Goal: Transaction & Acquisition: Book appointment/travel/reservation

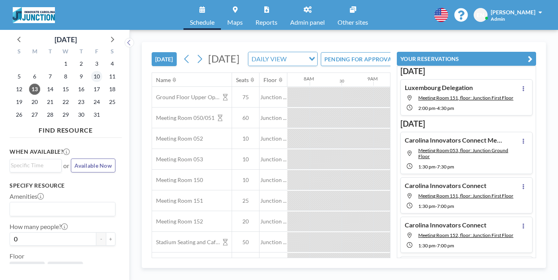
scroll to position [0, 491]
click at [107, 36] on icon at bounding box center [112, 39] width 10 height 10
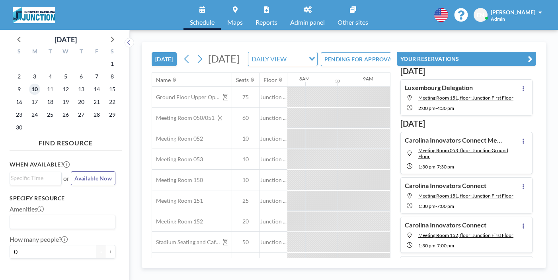
click at [30, 84] on span "10" at bounding box center [34, 89] width 11 height 11
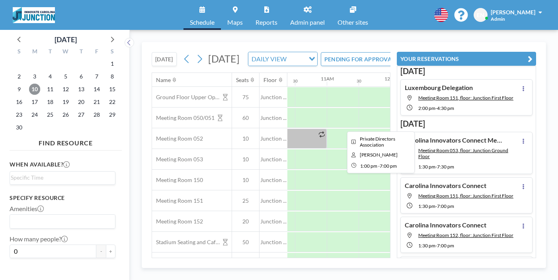
scroll to position [0, 641]
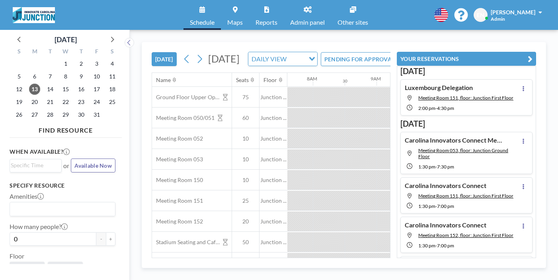
scroll to position [0, 491]
click at [107, 35] on icon at bounding box center [112, 39] width 10 height 10
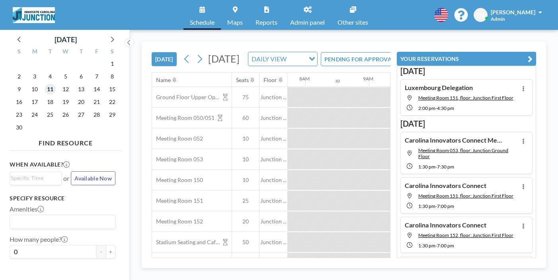
click at [45, 84] on span "11" at bounding box center [50, 89] width 11 height 11
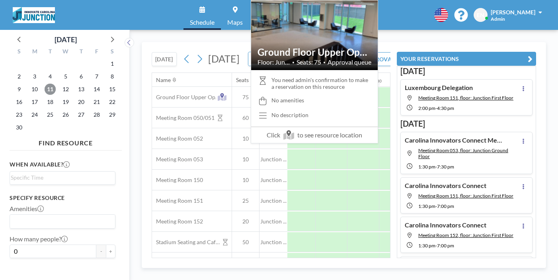
scroll to position [0, 388]
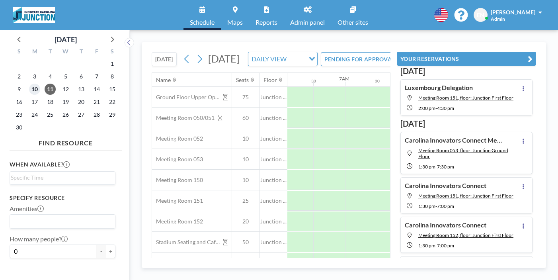
click at [29, 84] on span "10" at bounding box center [34, 89] width 11 height 11
click at [262, 169] on div at bounding box center [545, 179] width 1527 height 21
click at [418, 170] on div at bounding box center [434, 180] width 32 height 20
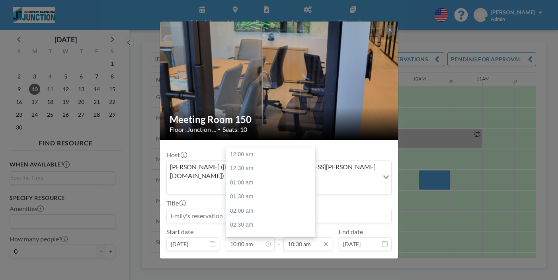
scroll to position [254, 0]
click at [305, 237] on input "10:30 am" at bounding box center [307, 244] width 49 height 14
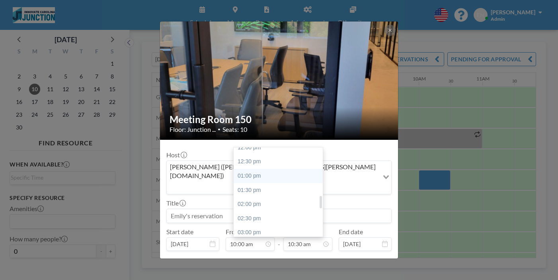
scroll to position [347, 0]
click at [275, 253] on div "04:00 pm" at bounding box center [277, 260] width 89 height 14
type input "04:00 pm"
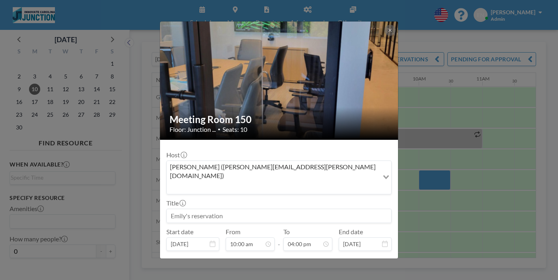
scroll to position [23, 0]
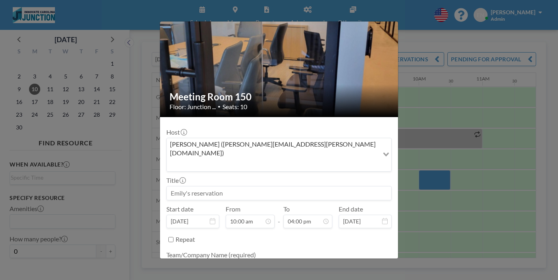
click at [273, 260] on textarea at bounding box center [278, 267] width 225 height 14
click at [230, 186] on input at bounding box center [279, 193] width 224 height 14
type input "H"
type input "Temp hold:"
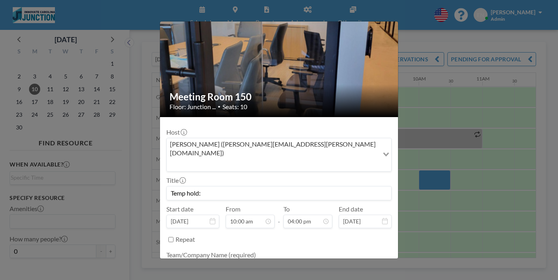
click at [222, 260] on div at bounding box center [278, 267] width 225 height 15
click at [220, 260] on textarea at bounding box center [278, 267] width 225 height 14
paste textarea "UNC Kenan Institute"
type textarea "UNC Kenan Institute"
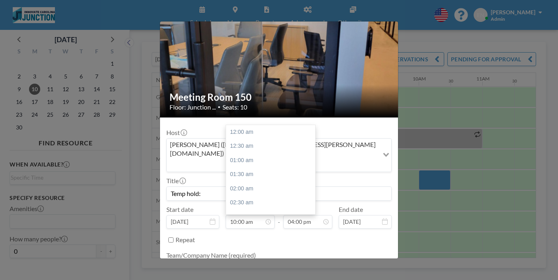
scroll to position [254, 0]
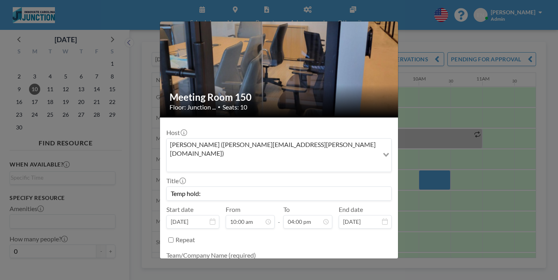
click at [328, 187] on input "Temp hold:" at bounding box center [279, 194] width 224 height 14
click at [318, 186] on div "Temp hold:" at bounding box center [278, 193] width 225 height 14
click at [318, 187] on input "Temp hold:" at bounding box center [279, 194] width 224 height 14
paste input "External Affairs Retreat"
type input "Temp hold: External Affairs Retreat"
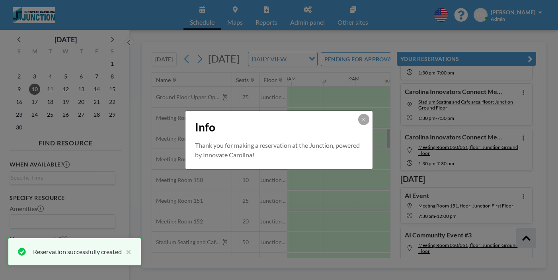
scroll to position [180, 0]
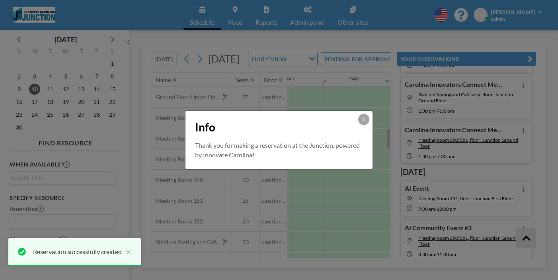
click at [373, 252] on div "Info Thank you for making a reservation at the Junction, powered by Innovate Ca…" at bounding box center [279, 140] width 558 height 280
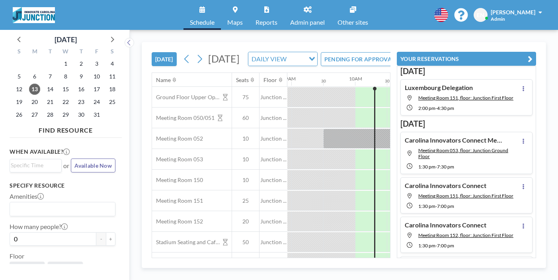
scroll to position [0, 534]
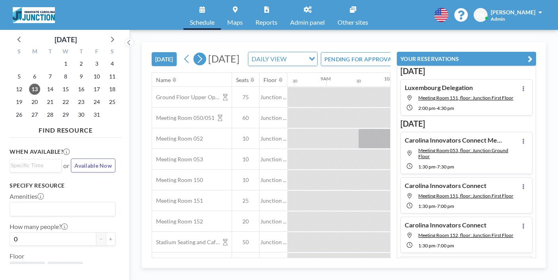
click at [198, 55] on icon at bounding box center [200, 59] width 4 height 8
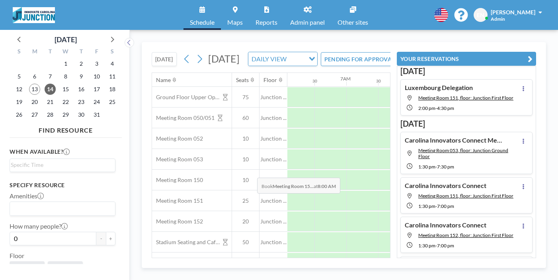
scroll to position [0, 388]
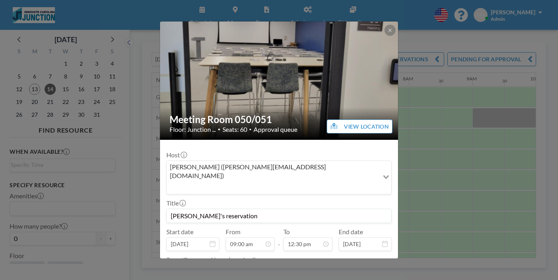
drag, startPoint x: 244, startPoint y: 163, endPoint x: 99, endPoint y: 147, distance: 146.1
click at [99, 147] on div "Meeting Room 050/051 Floor: Junction ... • Seats: 60 • Approval queue VIEW LOCA…" at bounding box center [279, 140] width 558 height 280
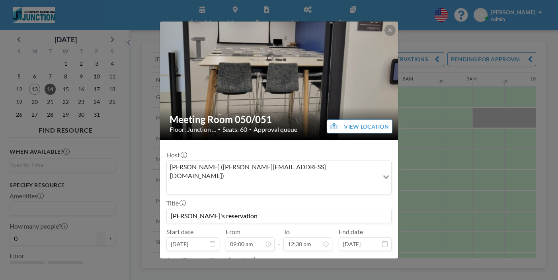
drag, startPoint x: 236, startPoint y: 164, endPoint x: 183, endPoint y: 154, distance: 53.8
click at [183, 154] on form "Host Emil Runge (emil@launchchapelhill.com) Loading... Title Emil's reservation…" at bounding box center [279, 238] width 238 height 197
click at [319, 209] on input "Benelux Star" at bounding box center [279, 216] width 224 height 14
click at [306, 209] on input "Benelux Star" at bounding box center [279, 216] width 224 height 14
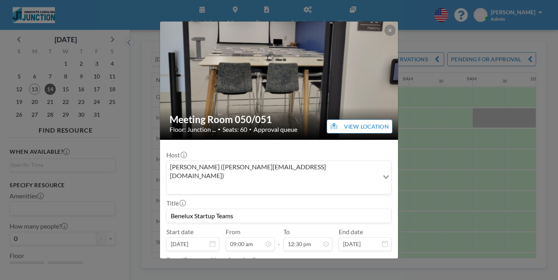
type input "Benelux Startup Teams"
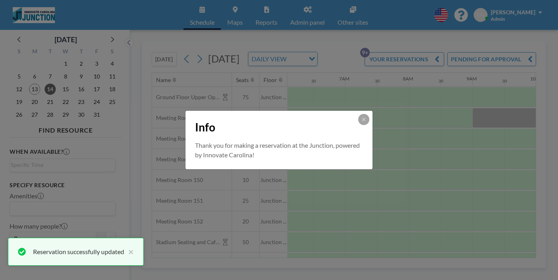
click at [362, 121] on icon at bounding box center [363, 119] width 3 height 3
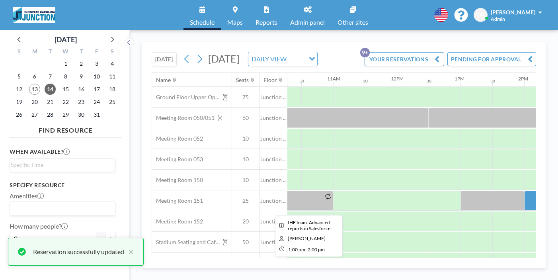
scroll to position [0, 652]
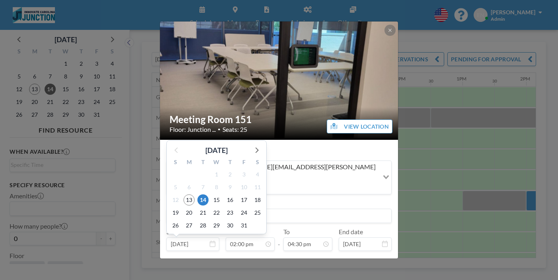
scroll to position [356, 0]
click at [307, 209] on input "Luxembourg Delegation" at bounding box center [279, 216] width 224 height 14
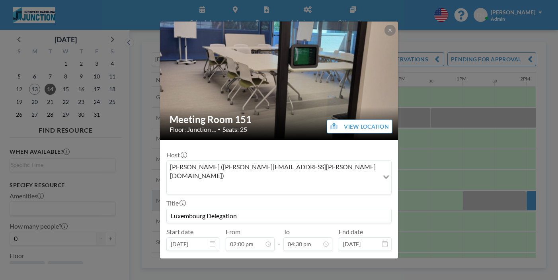
drag, startPoint x: 299, startPoint y: 164, endPoint x: 177, endPoint y: 162, distance: 121.3
click at [180, 164] on div "Meeting Room 151 Floor: Junction ... • Seats: 25 VIEW LOCATION Host Emily Nelso…" at bounding box center [279, 140] width 558 height 280
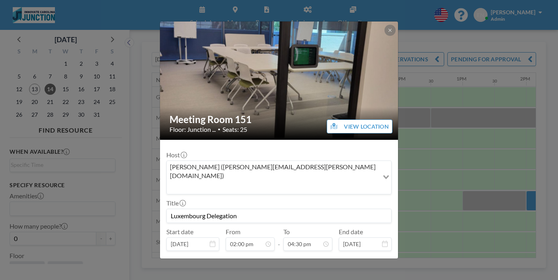
drag, startPoint x: 326, startPoint y: 161, endPoint x: 303, endPoint y: 138, distance: 32.3
click at [303, 146] on div "Host Emily Nelson (emily.nelson@unc.edu) Loading... Title Luxembourg Delegation…" at bounding box center [278, 236] width 225 height 181
type input "Benelux Startup Teams"
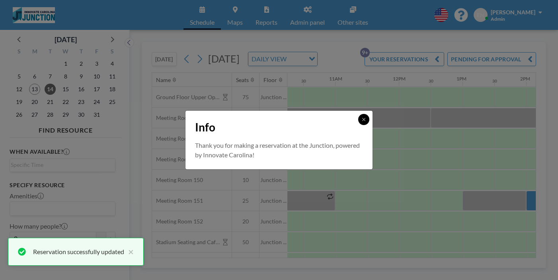
click at [361, 122] on icon at bounding box center [363, 119] width 5 height 5
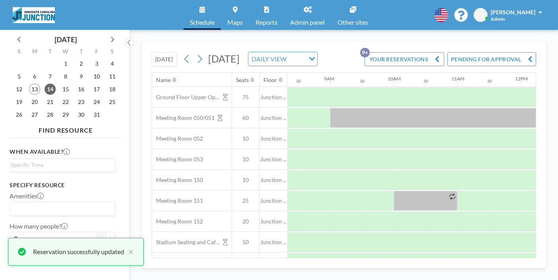
scroll to position [0, 504]
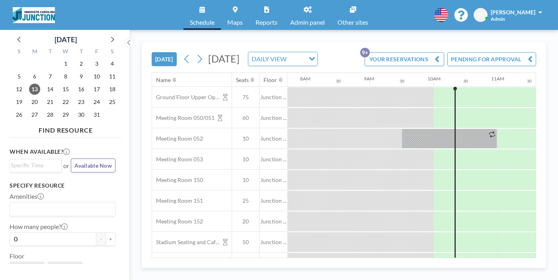
scroll to position [0, 491]
click at [107, 34] on icon at bounding box center [112, 39] width 10 height 10
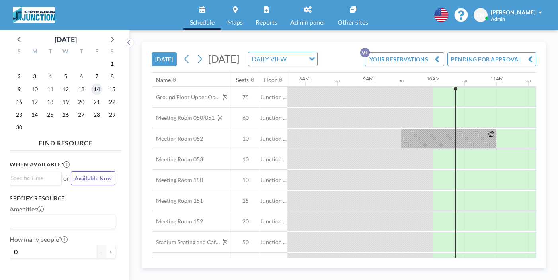
click at [91, 84] on span "14" at bounding box center [96, 89] width 11 height 11
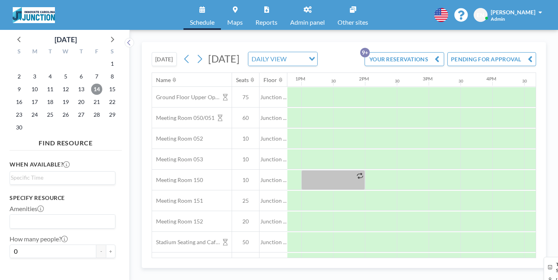
scroll to position [0, 816]
click at [60, 71] on span "5" at bounding box center [65, 76] width 11 height 11
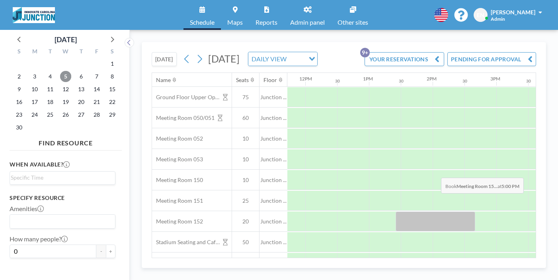
scroll to position [0, 782]
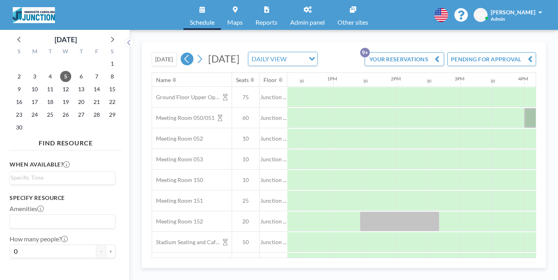
click at [183, 53] on icon at bounding box center [187, 59] width 8 height 12
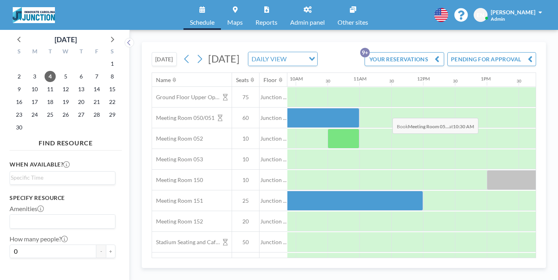
scroll to position [0, 713]
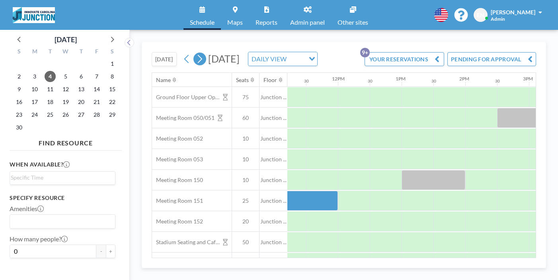
click at [193, 53] on button at bounding box center [199, 59] width 13 height 13
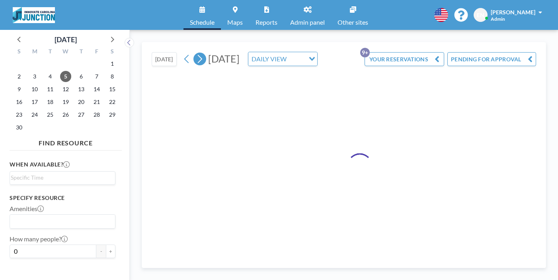
click at [183, 53] on icon at bounding box center [187, 59] width 8 height 12
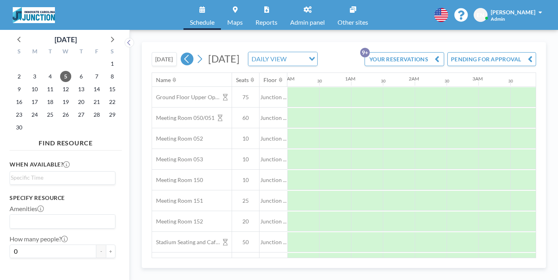
scroll to position [0, 0]
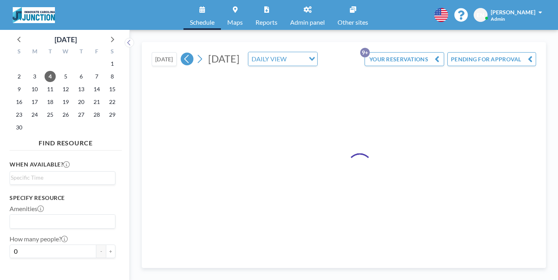
click at [183, 53] on icon at bounding box center [187, 59] width 8 height 12
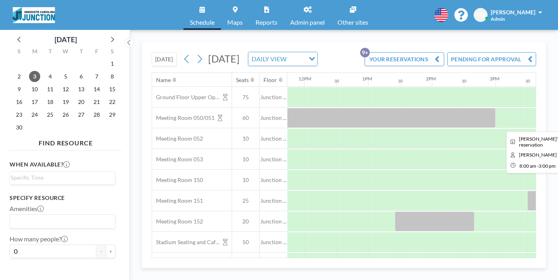
scroll to position [0, 776]
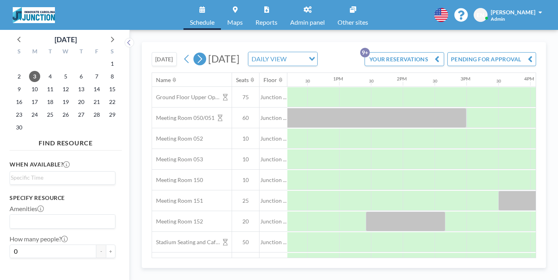
click at [198, 55] on icon at bounding box center [200, 59] width 4 height 8
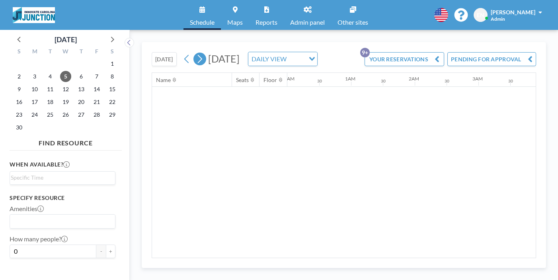
click at [198, 55] on icon at bounding box center [200, 59] width 4 height 8
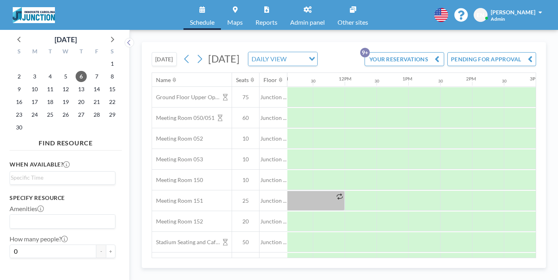
scroll to position [0, 773]
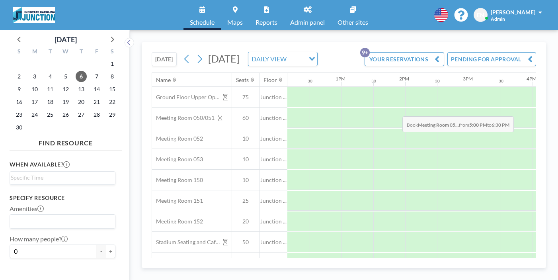
drag, startPoint x: 350, startPoint y: 97, endPoint x: 400, endPoint y: 97, distance: 50.1
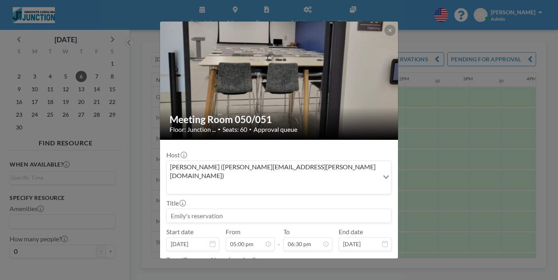
click at [320, 209] on input at bounding box center [279, 216] width 224 height 14
paste input "Build an AI Business in an Hour"
type input "Temp hold: Build an AI Business in an Hour"
click at [212, 265] on textarea at bounding box center [278, 272] width 225 height 14
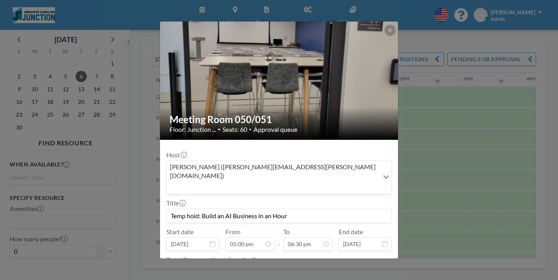
paste textarea "Lafayette Standard Co"
type textarea "Lafayette Standard Co"
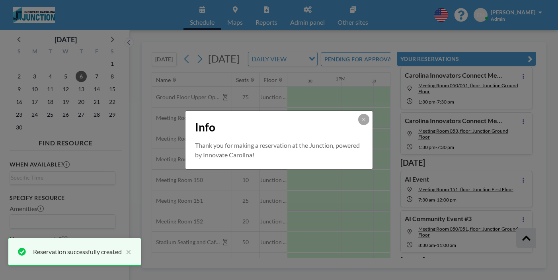
scroll to position [191, 0]
click at [155, 49] on div "Info Thank you for making a reservation at the Junction, powered by Innovate Ca…" at bounding box center [279, 140] width 558 height 280
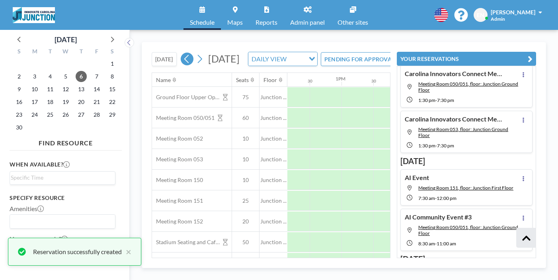
click at [183, 53] on icon at bounding box center [187, 59] width 8 height 12
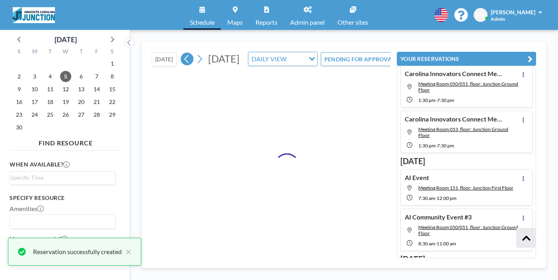
click at [183, 53] on icon at bounding box center [187, 59] width 8 height 12
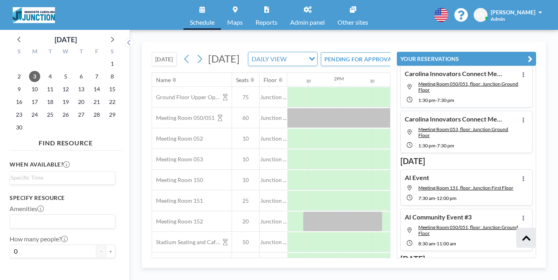
scroll to position [0, 844]
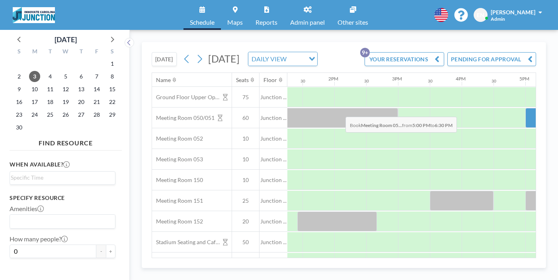
drag, startPoint x: 272, startPoint y: 98, endPoint x: 343, endPoint y: 98, distance: 70.4
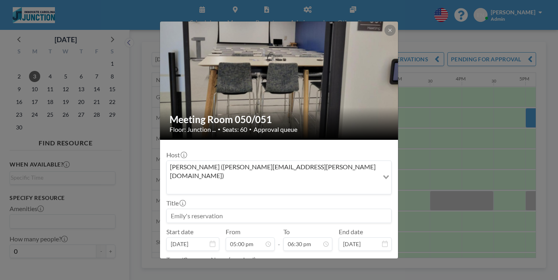
click at [236, 209] on input at bounding box center [279, 216] width 224 height 14
paste input "Build an AI Business in an Hour"
type input "Build an AI Business in an Hour"
click at [212, 265] on textarea at bounding box center [278, 272] width 225 height 14
type textarea ":"
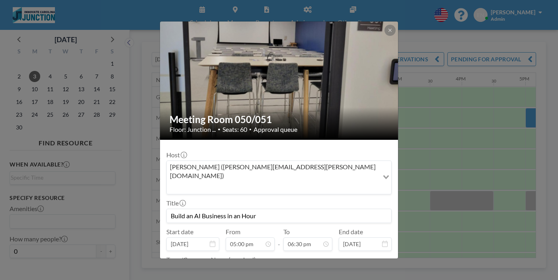
type textarea "K"
paste textarea "Lafayette Standard Co"
type textarea "Lafayette Standard Co"
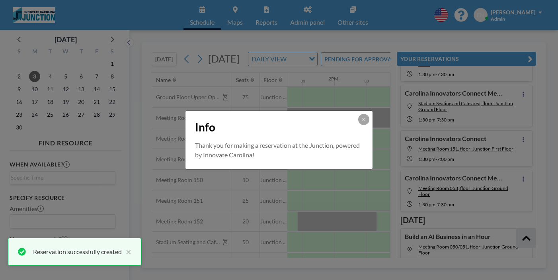
scroll to position [152, 0]
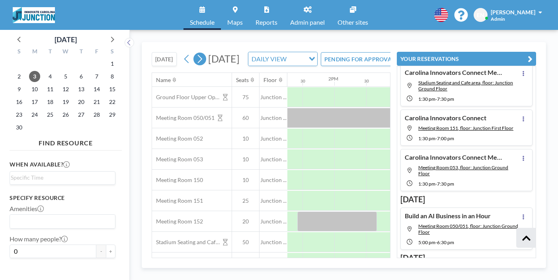
click at [196, 53] on icon at bounding box center [200, 59] width 8 height 12
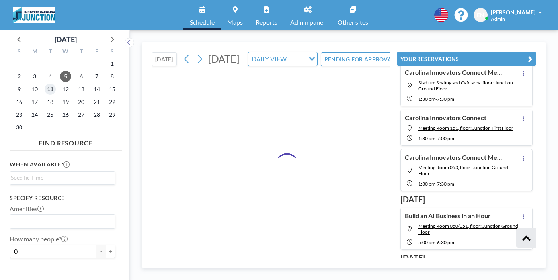
click at [45, 84] on span "11" at bounding box center [50, 89] width 11 height 11
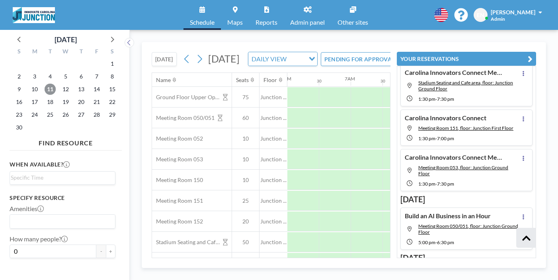
scroll to position [0, 379]
click at [449, 211] on div at bounding box center [465, 221] width 32 height 20
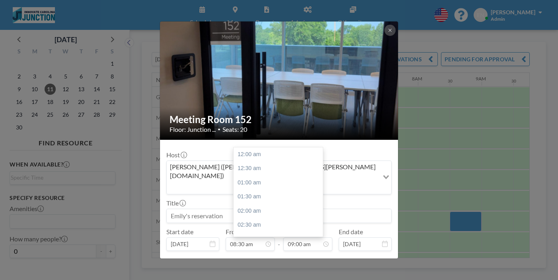
scroll to position [229, 0]
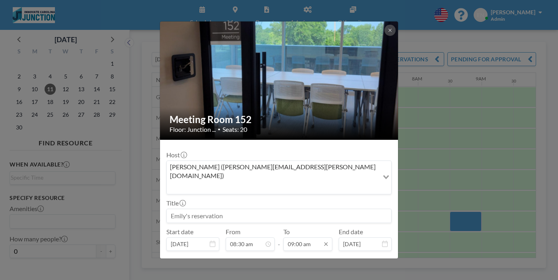
click at [309, 237] on input "09:00 am" at bounding box center [307, 244] width 49 height 14
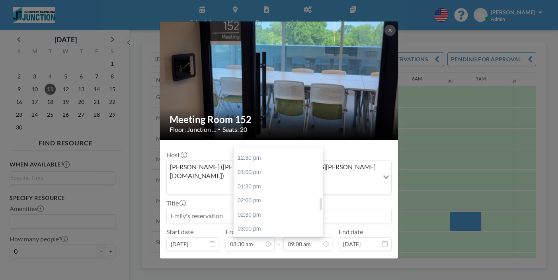
scroll to position [349, 0]
click at [276, 251] on div "04:00 pm" at bounding box center [277, 258] width 89 height 14
type input "04:00 pm"
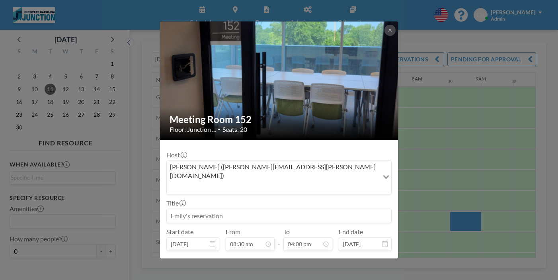
click at [235, 209] on input at bounding box center [279, 216] width 224 height 14
paste input "Kenan Institute of Private Enterprise Leadership Retreat"
type input "Kenan Institute of Private Enterprise Leadership Retreat"
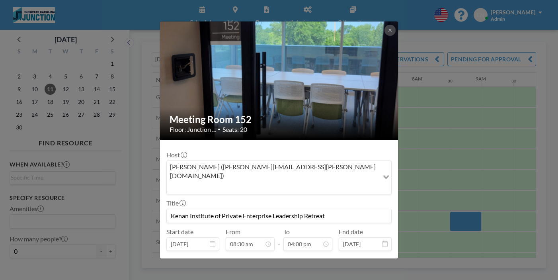
type textarea "L"
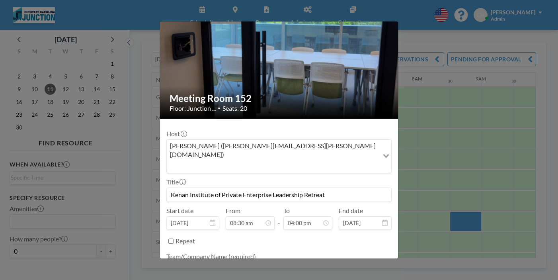
type textarea "Kenan Institute"
click at [191, 188] on input "Kenan Institute of Private Enterprise Leadership Retreat" at bounding box center [279, 195] width 224 height 14
type input "Temp: Kenan Institute of Private Enterprise Leadership Retreat"
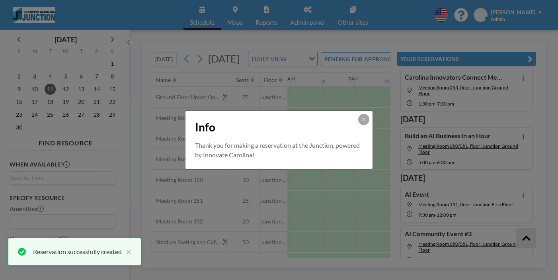
scroll to position [238, 0]
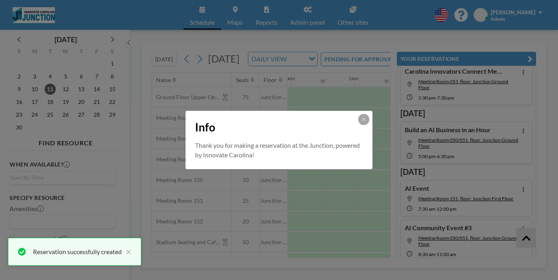
click at [358, 121] on button at bounding box center [363, 119] width 11 height 11
